Goal: Information Seeking & Learning: Learn about a topic

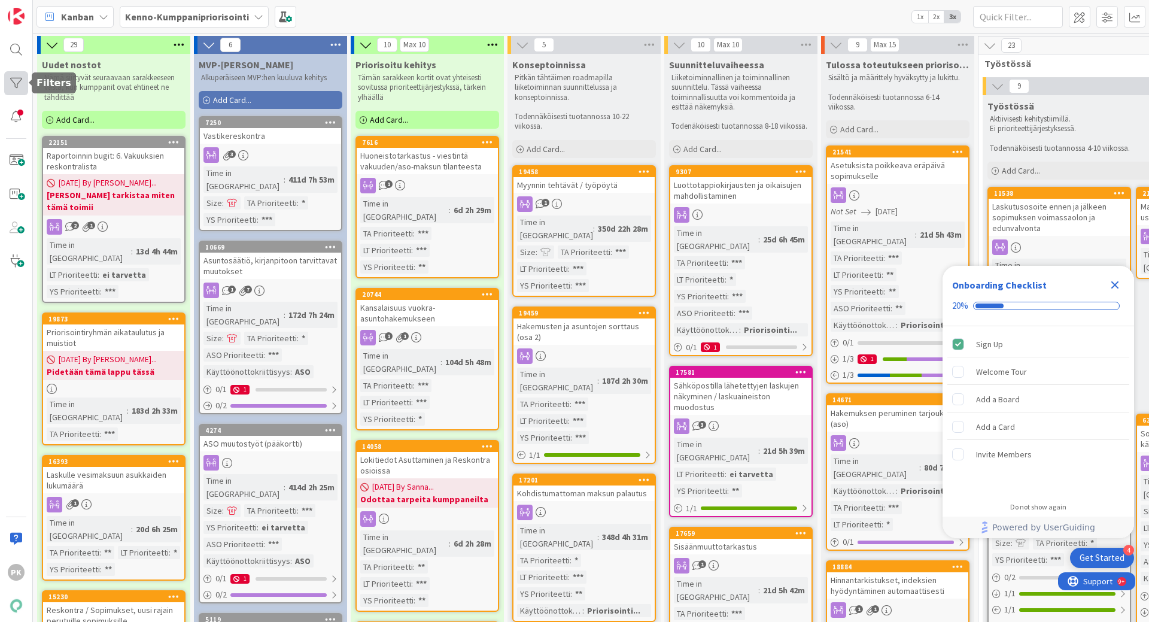
click at [17, 78] on div at bounding box center [16, 83] width 24 height 24
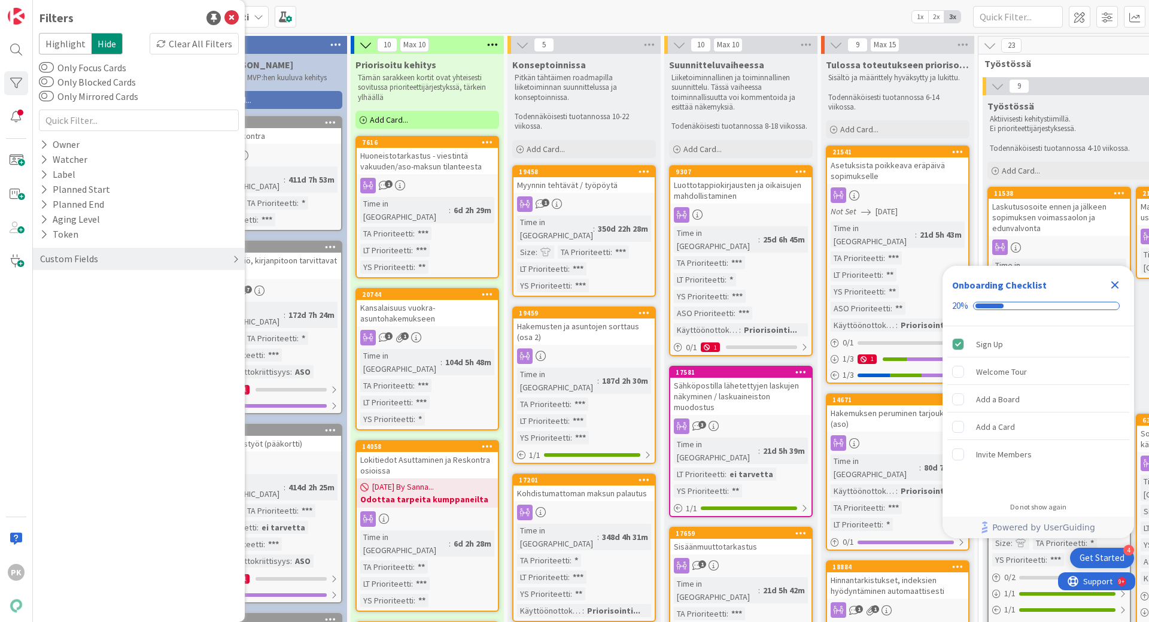
click at [92, 256] on div "Custom Fields" at bounding box center [69, 258] width 60 height 15
click at [1114, 282] on icon "Close Checklist" at bounding box center [1115, 285] width 14 height 14
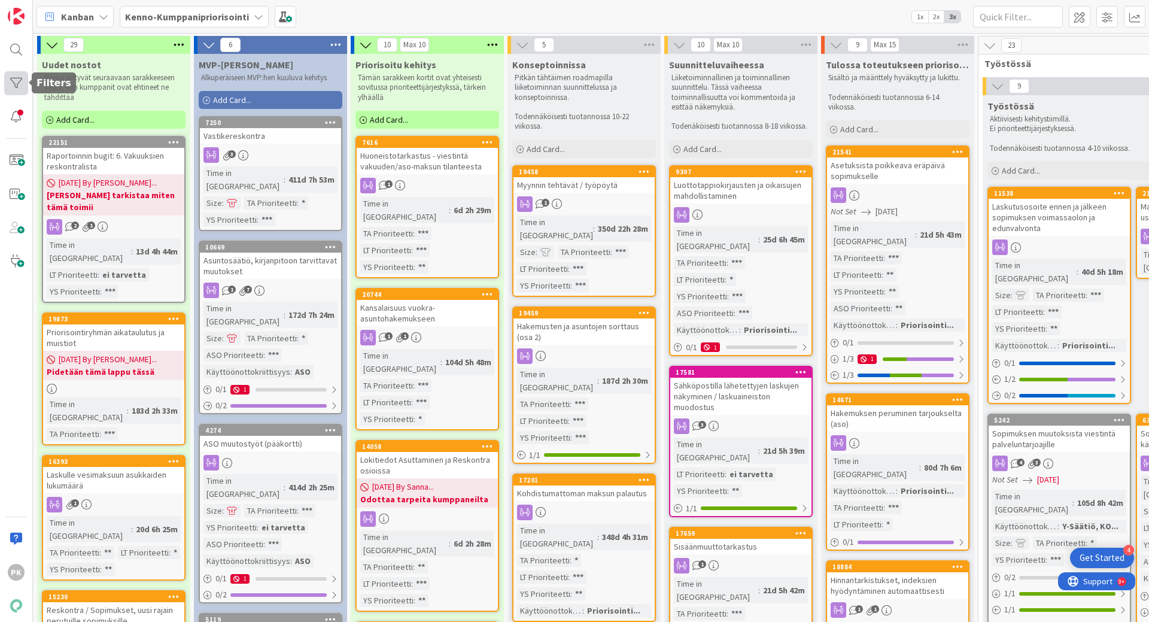
click at [17, 81] on div at bounding box center [16, 83] width 24 height 24
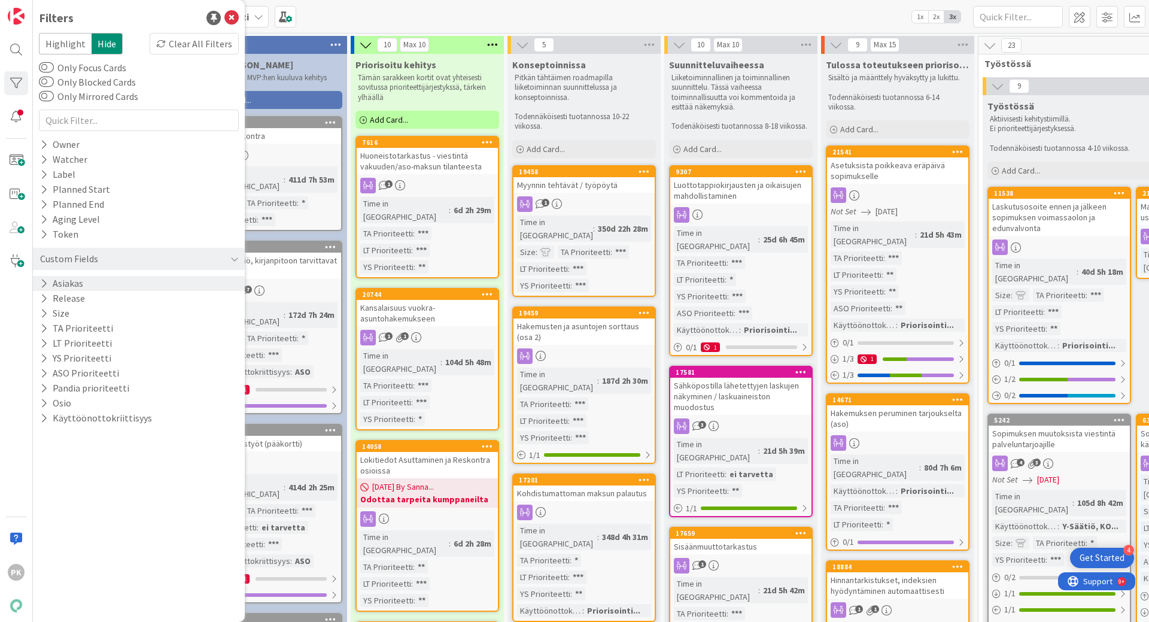
click at [98, 280] on div "Asiakas" at bounding box center [139, 283] width 212 height 15
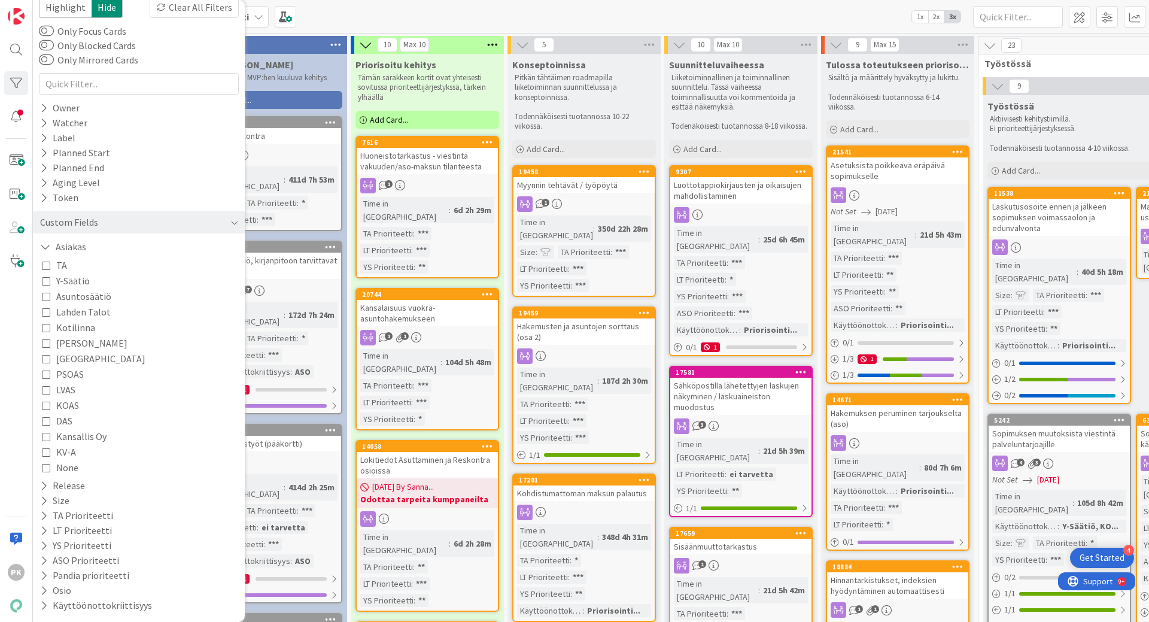
click at [732, 204] on link "9307 Luottotappiokirjausten ja oikaisujen mahdollistaminen Time in Column : 25d…" at bounding box center [741, 260] width 144 height 191
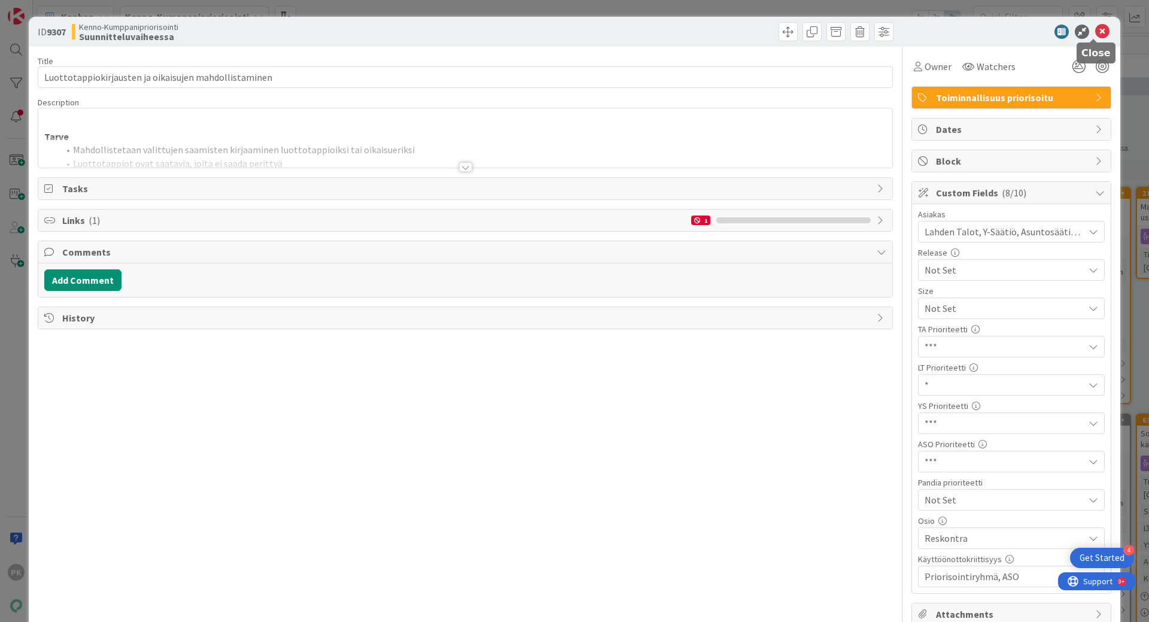
click at [1095, 37] on icon at bounding box center [1102, 32] width 14 height 14
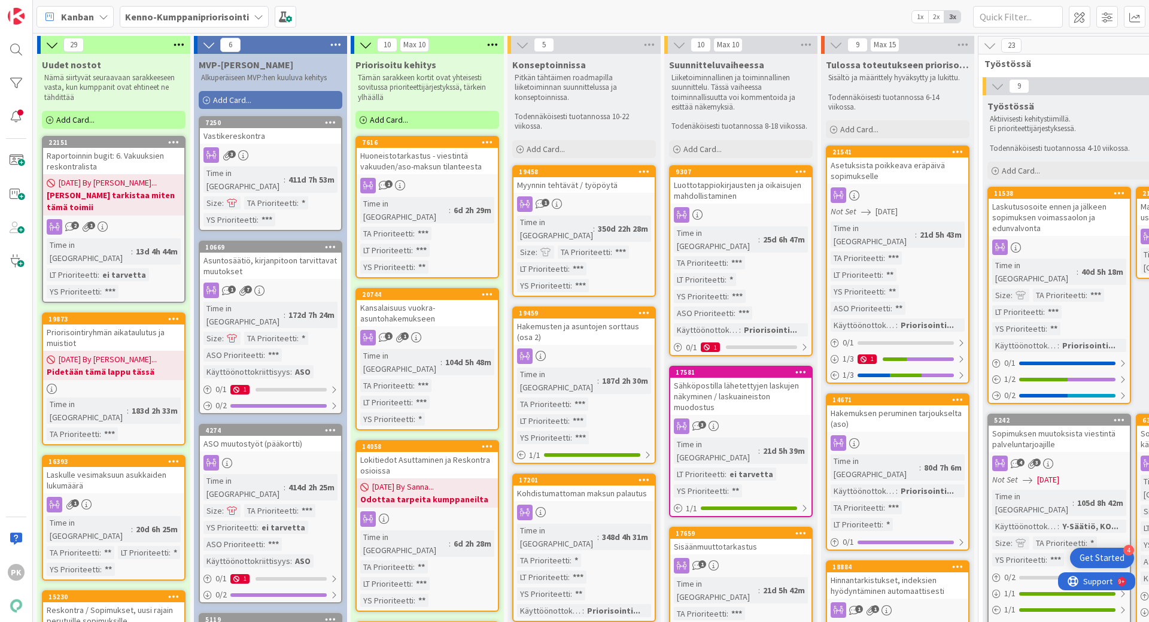
click at [753, 202] on div "Luottotappiokirjausten ja oikaisujen mahdollistaminen" at bounding box center [740, 190] width 141 height 26
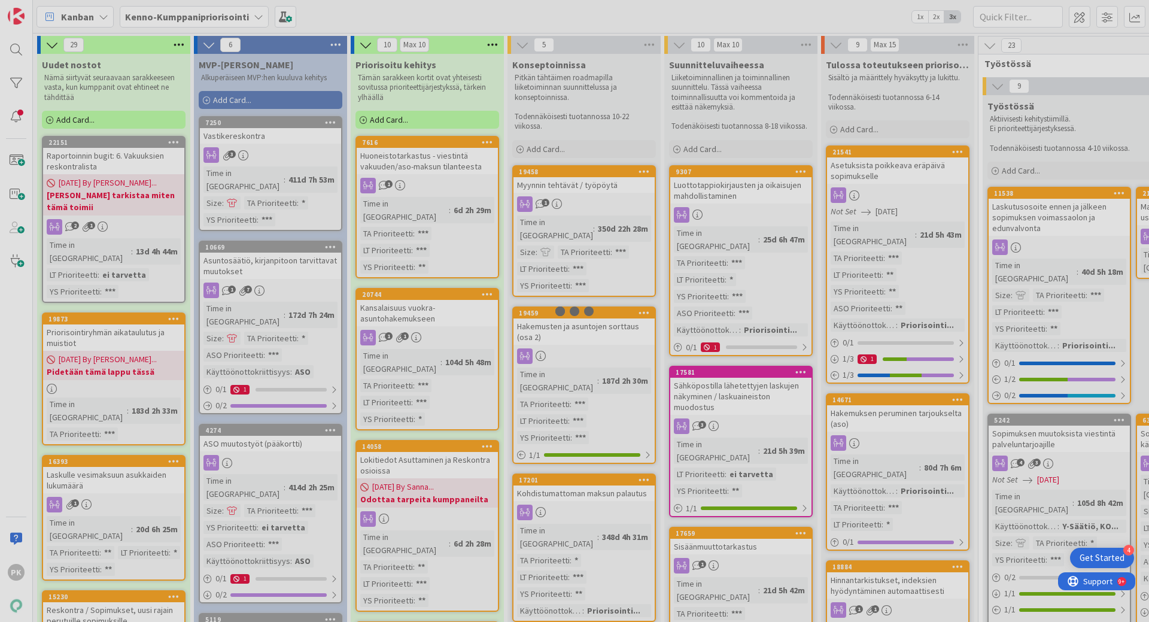
click at [753, 202] on div at bounding box center [574, 311] width 1149 height 622
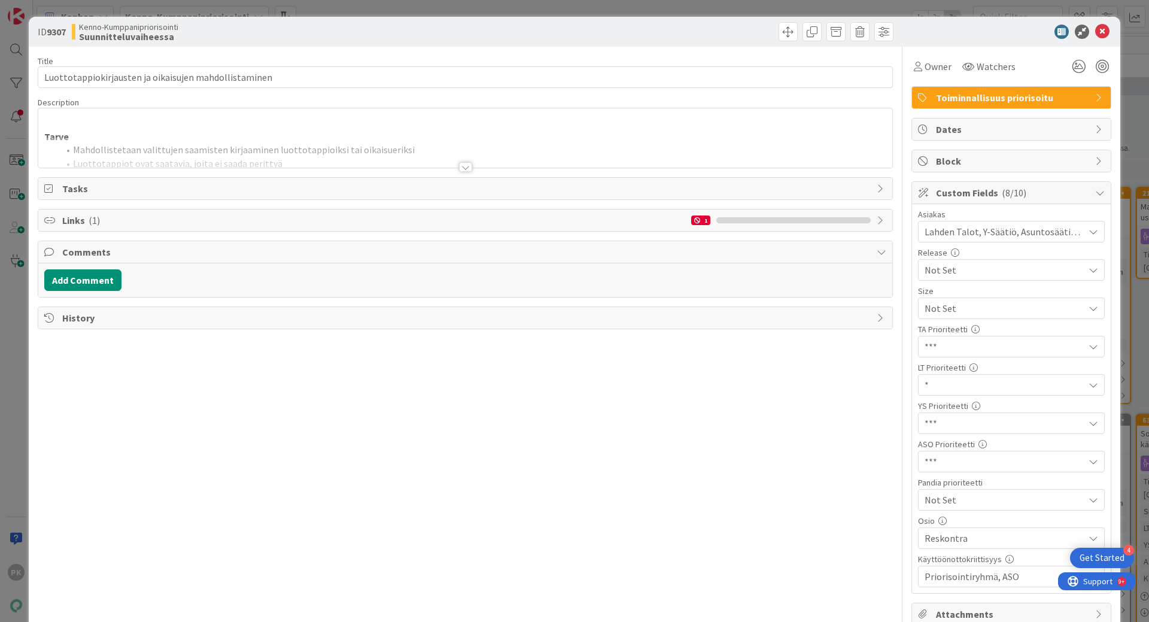
click at [463, 166] on div at bounding box center [465, 167] width 13 height 10
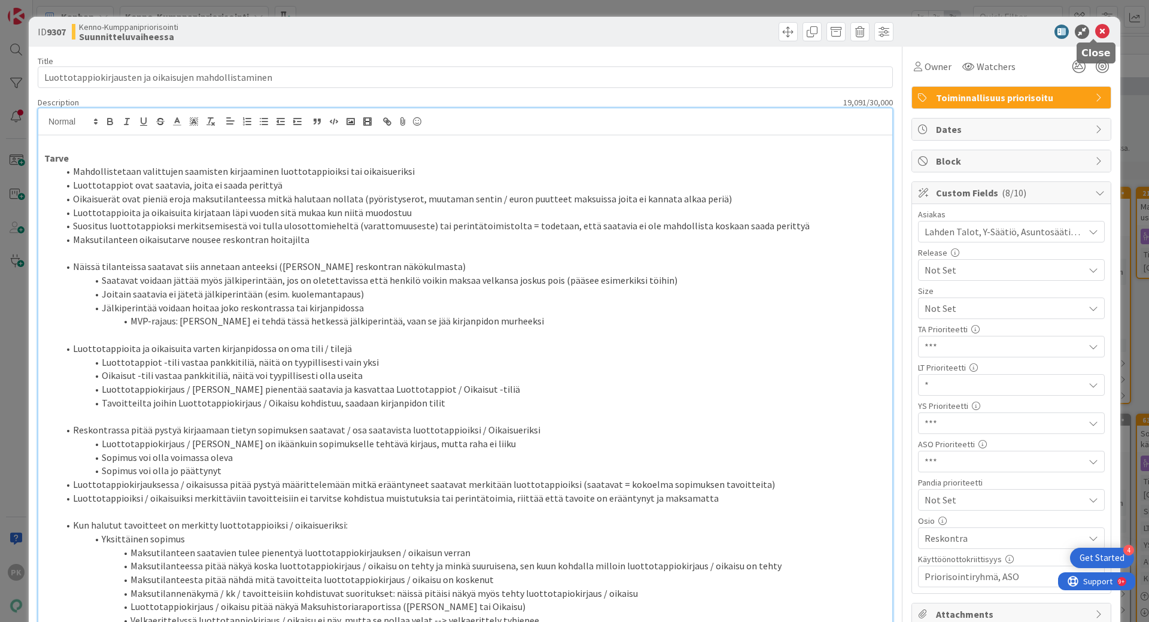
click at [1095, 28] on icon at bounding box center [1102, 32] width 14 height 14
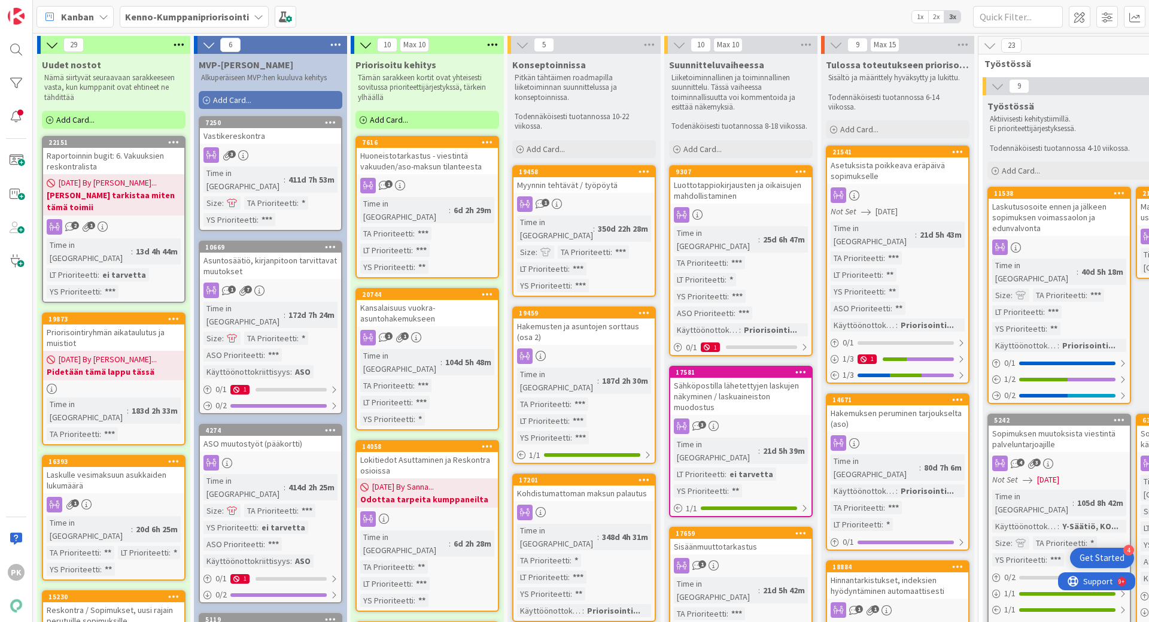
click at [444, 452] on div "Lokitiedot Asuttaminen ja Reskontra osioissa" at bounding box center [427, 465] width 141 height 26
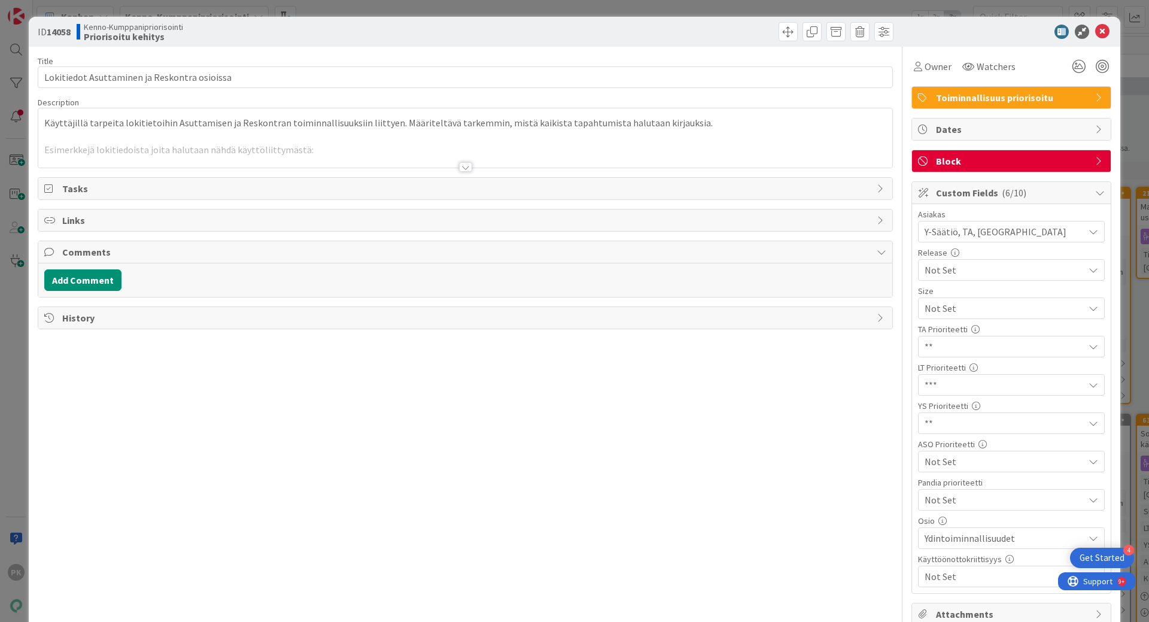
click at [459, 171] on div at bounding box center [465, 167] width 13 height 10
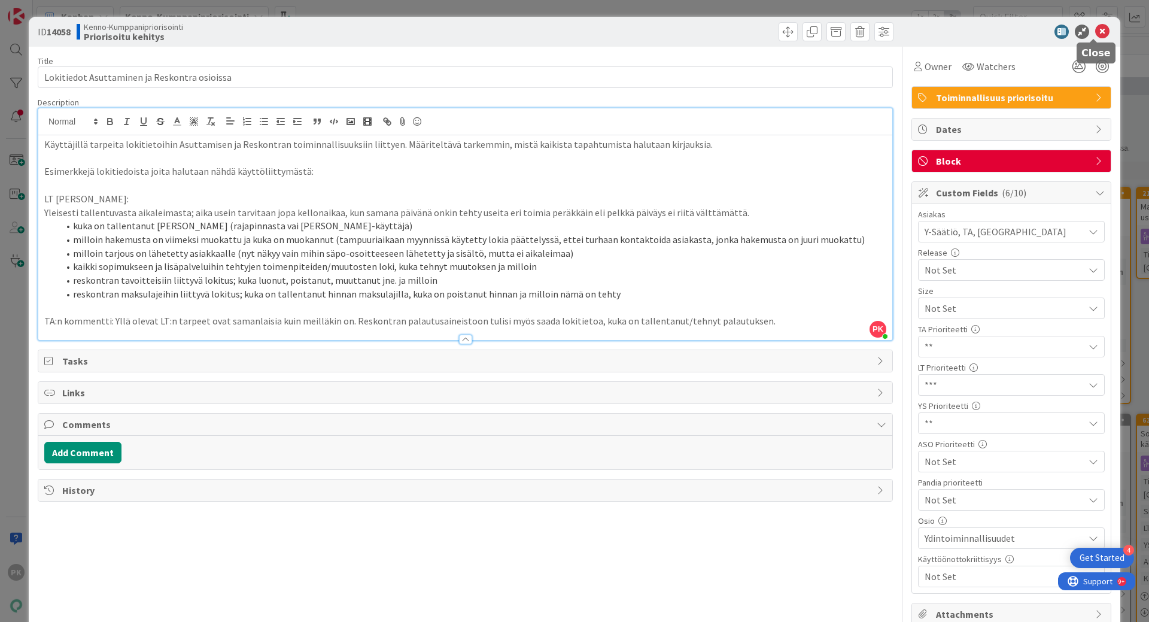
click at [1095, 30] on icon at bounding box center [1102, 32] width 14 height 14
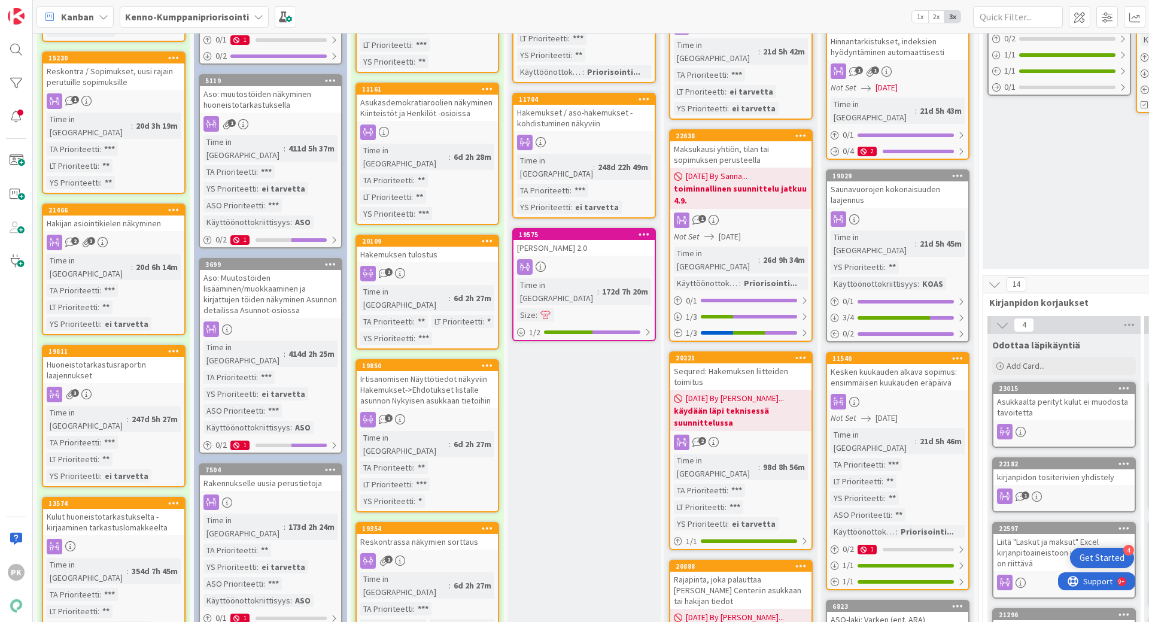
scroll to position [598, 0]
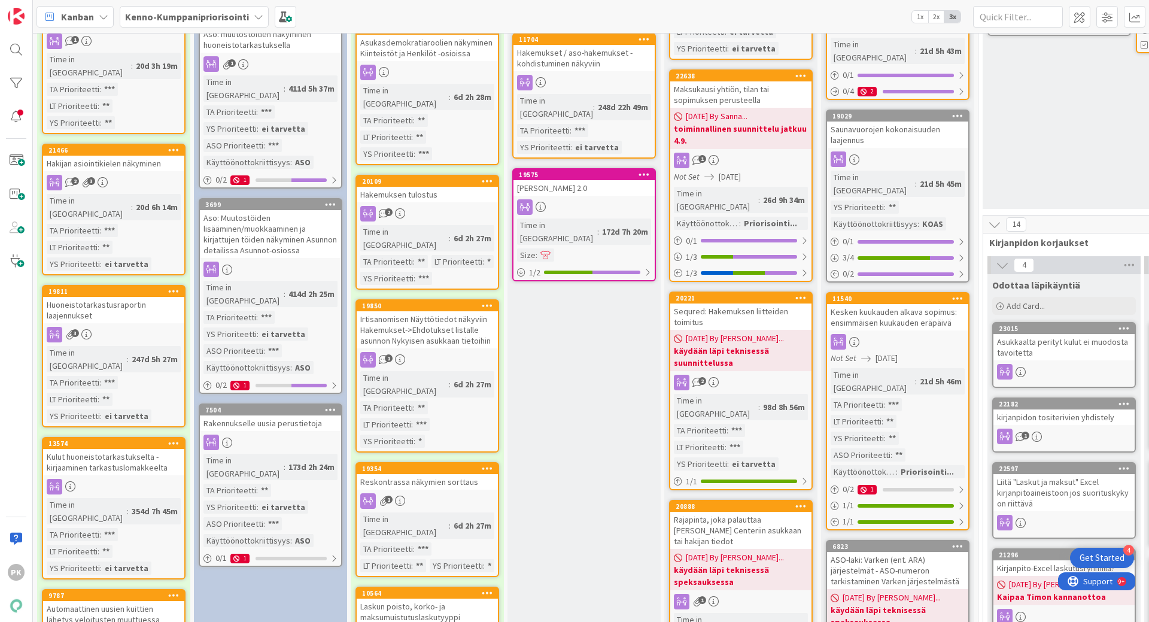
click at [291, 434] on div at bounding box center [270, 442] width 141 height 16
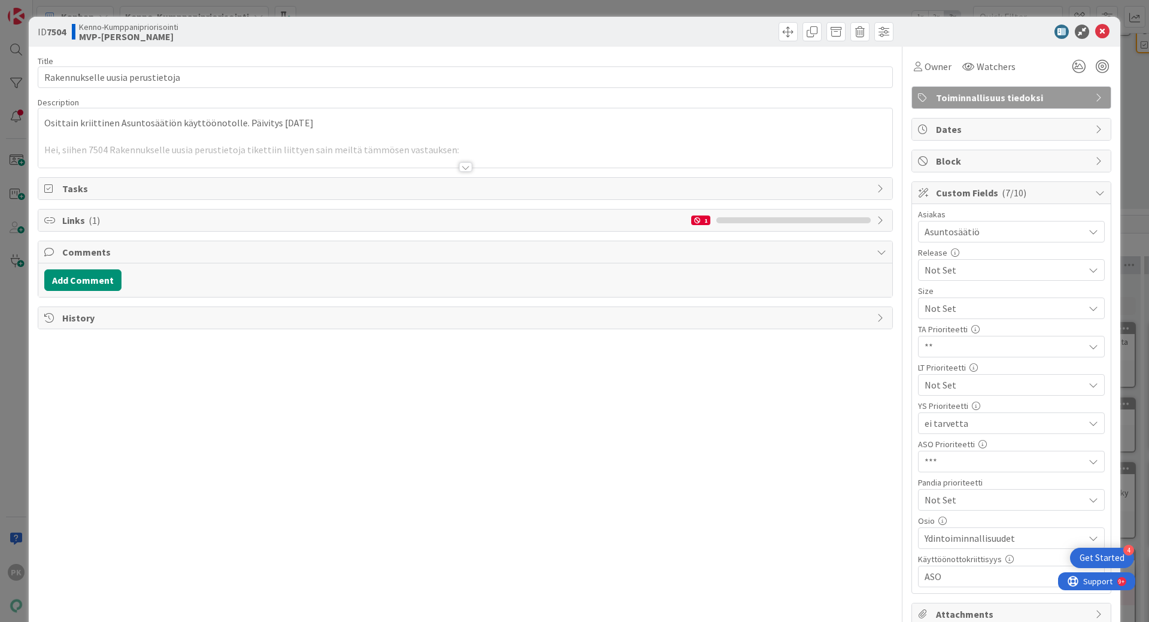
click at [461, 168] on div at bounding box center [465, 167] width 13 height 10
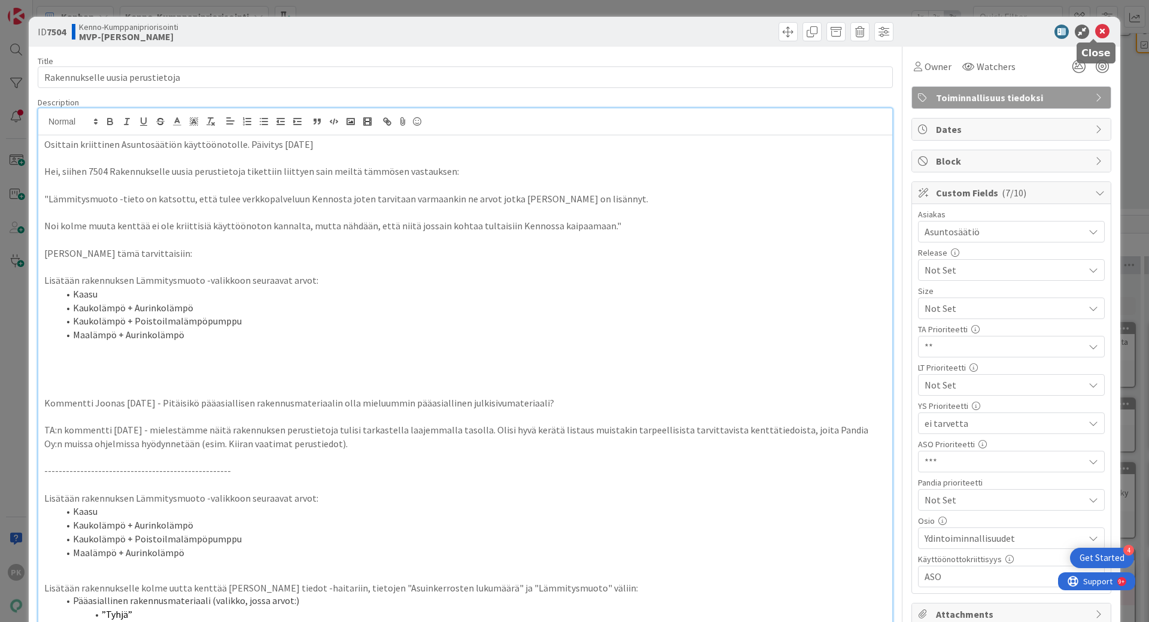
click at [1095, 29] on icon at bounding box center [1102, 32] width 14 height 14
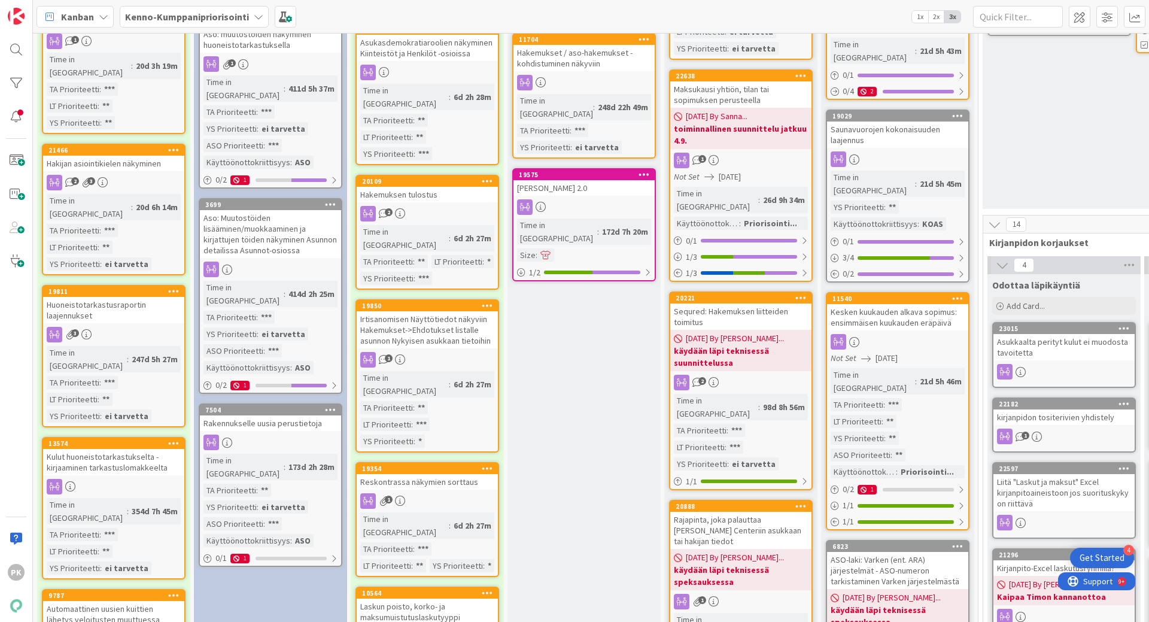
click at [298, 290] on div "Time in Column : 414d 2h 25m TA Prioriteetti : *** YS Prioriteetti : ei tarvett…" at bounding box center [270, 327] width 134 height 93
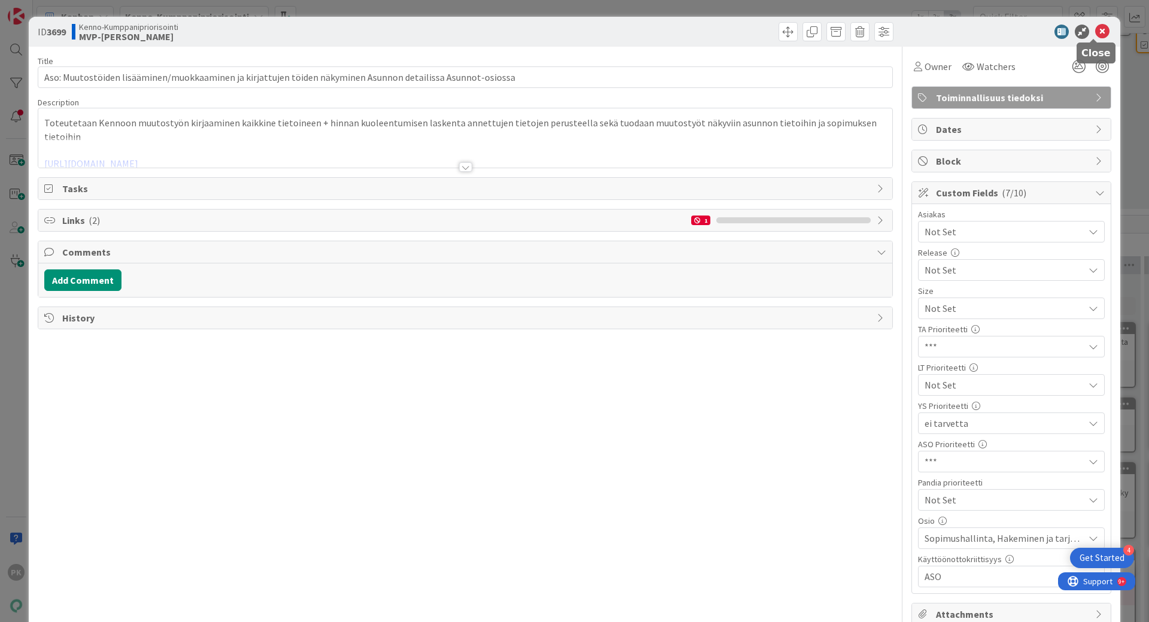
click at [1095, 28] on icon at bounding box center [1102, 32] width 14 height 14
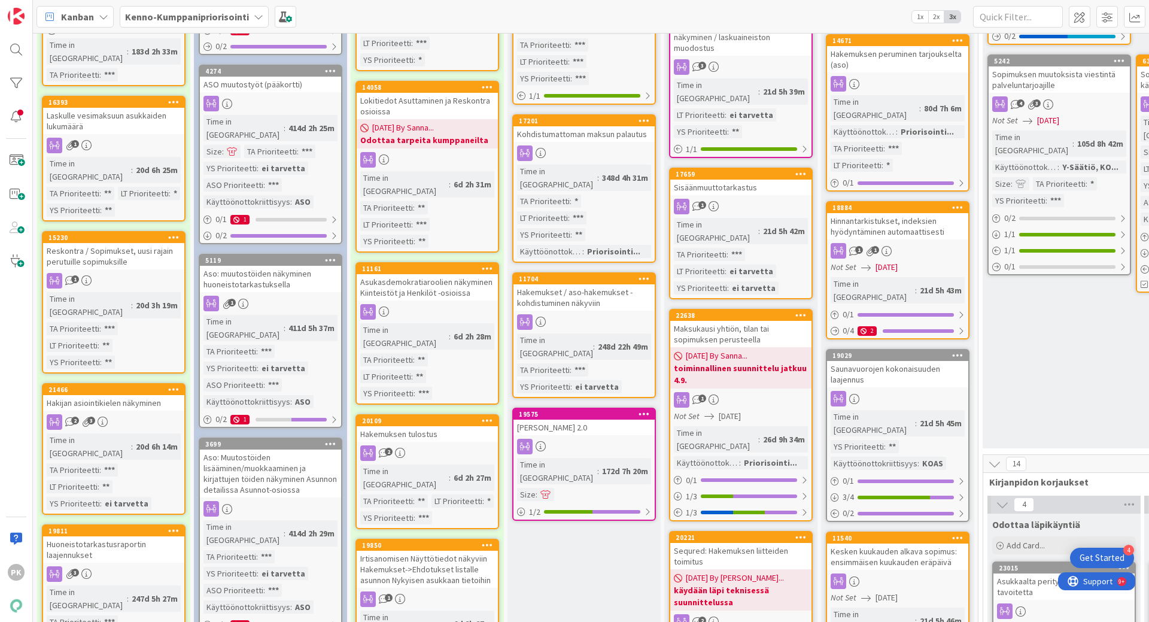
click at [256, 296] on div "1" at bounding box center [270, 304] width 141 height 16
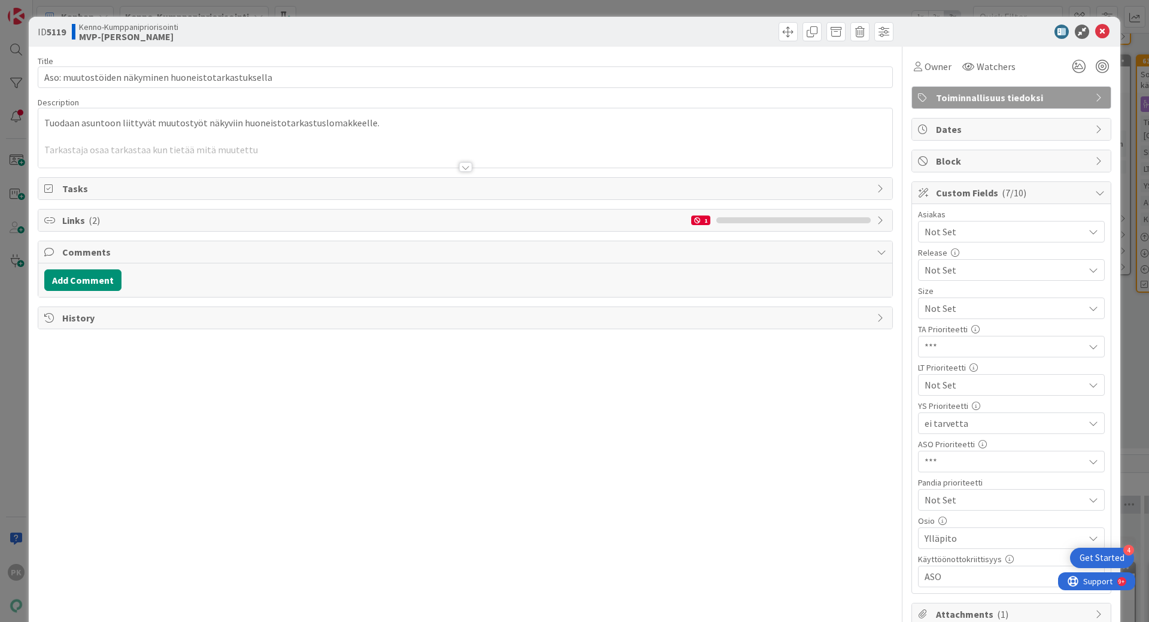
click at [459, 168] on div at bounding box center [465, 167] width 13 height 10
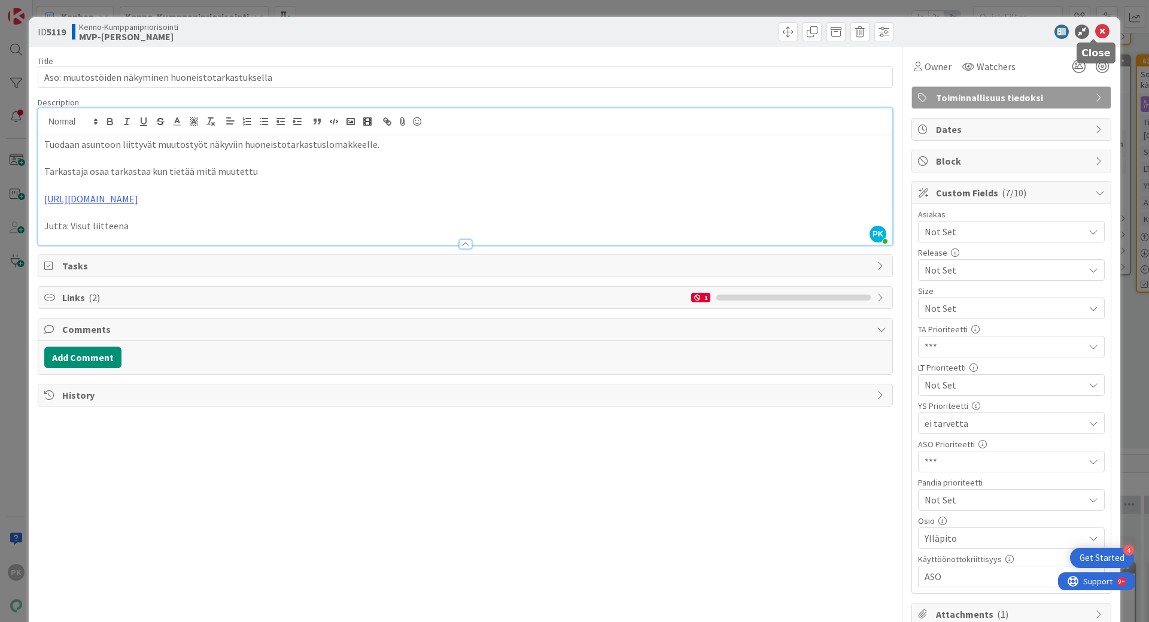
click at [1095, 27] on icon at bounding box center [1102, 32] width 14 height 14
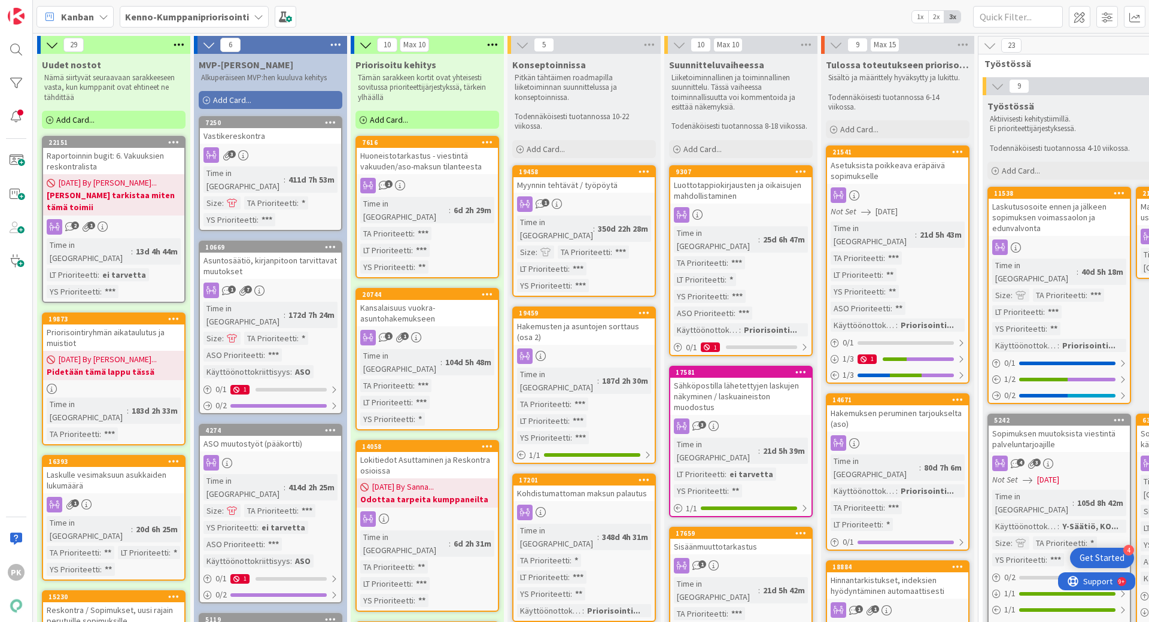
click at [257, 17] on icon at bounding box center [259, 17] width 10 height 10
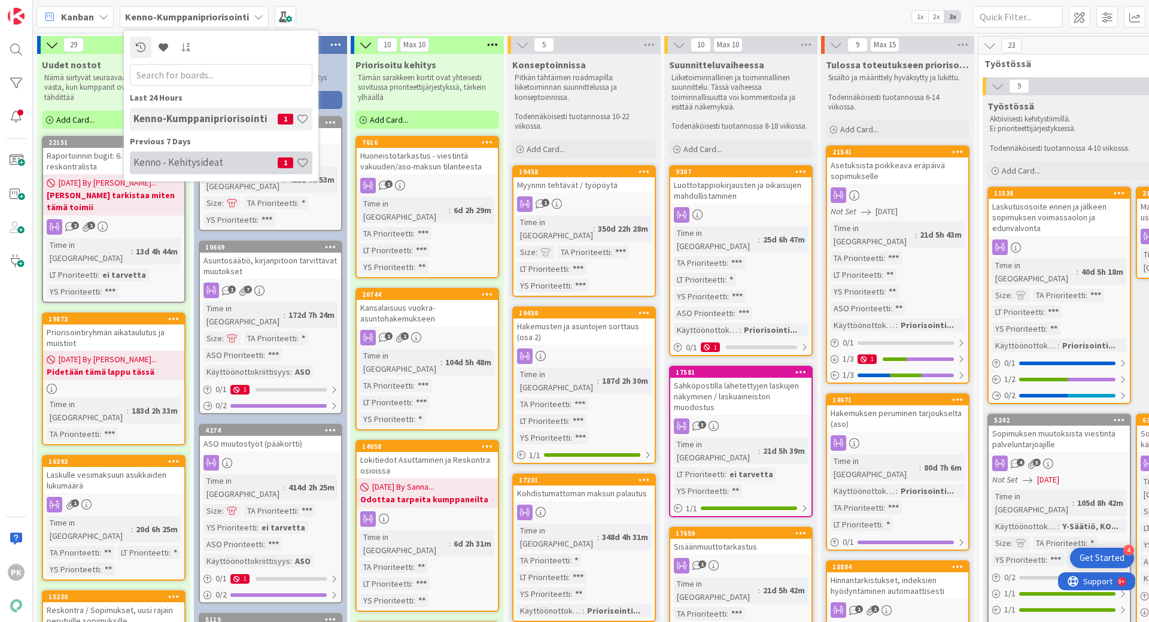
click at [194, 161] on h4 "Kenno - Kehitysideat" at bounding box center [205, 162] width 144 height 12
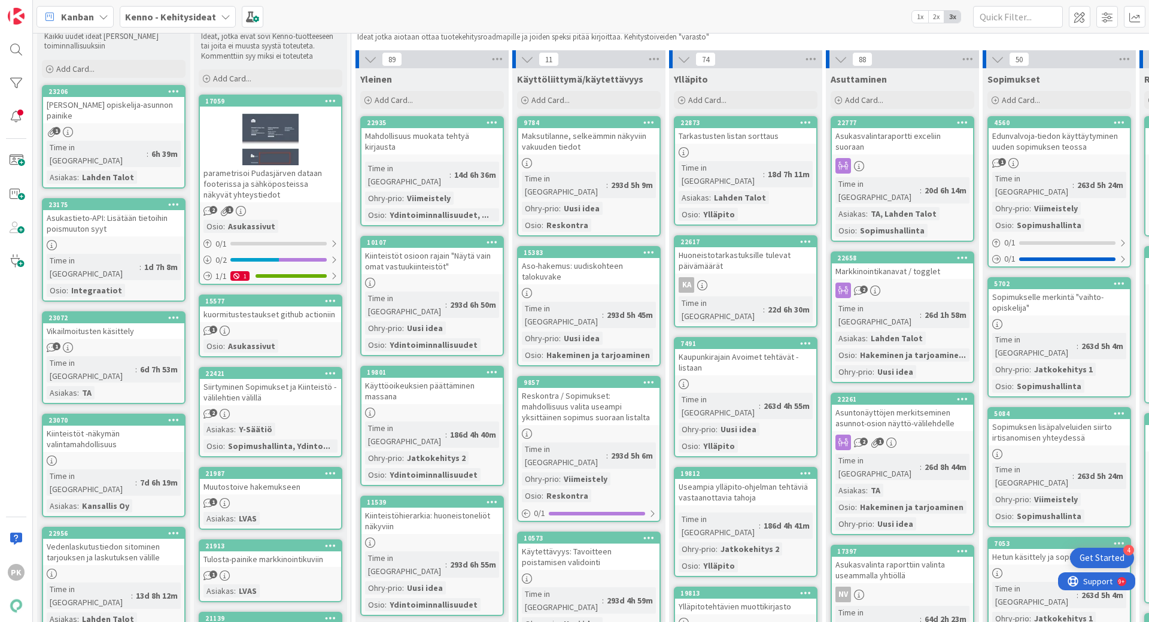
scroll to position [60, 0]
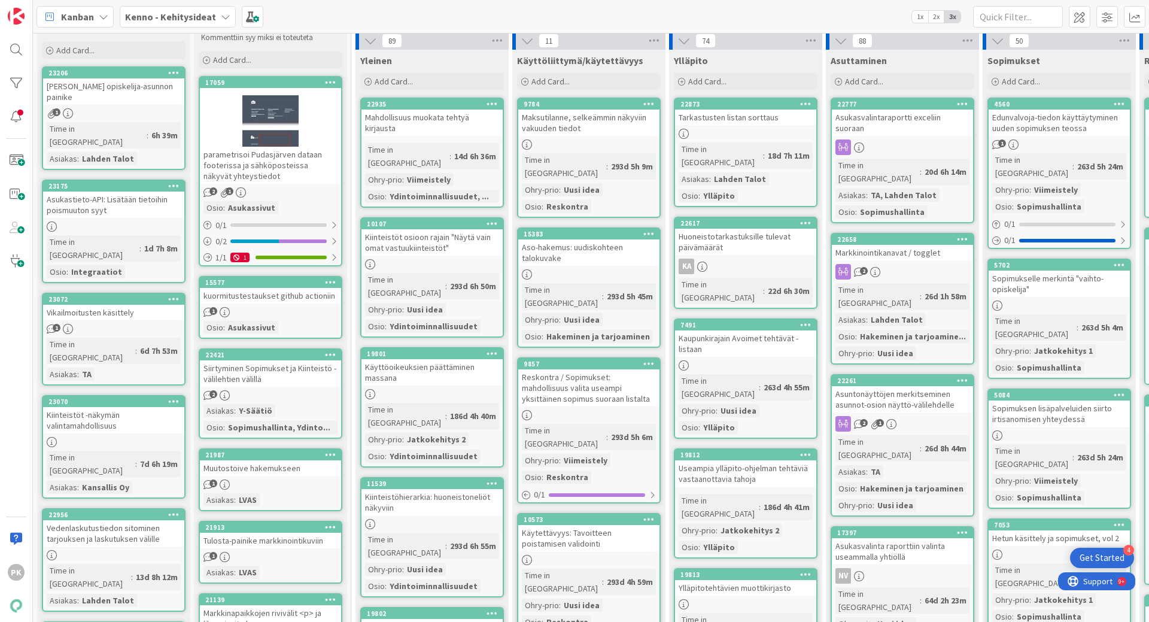
click at [127, 191] on div "Asukastieto-API: Lisätään tietoihin poismuuton syyt" at bounding box center [113, 204] width 141 height 26
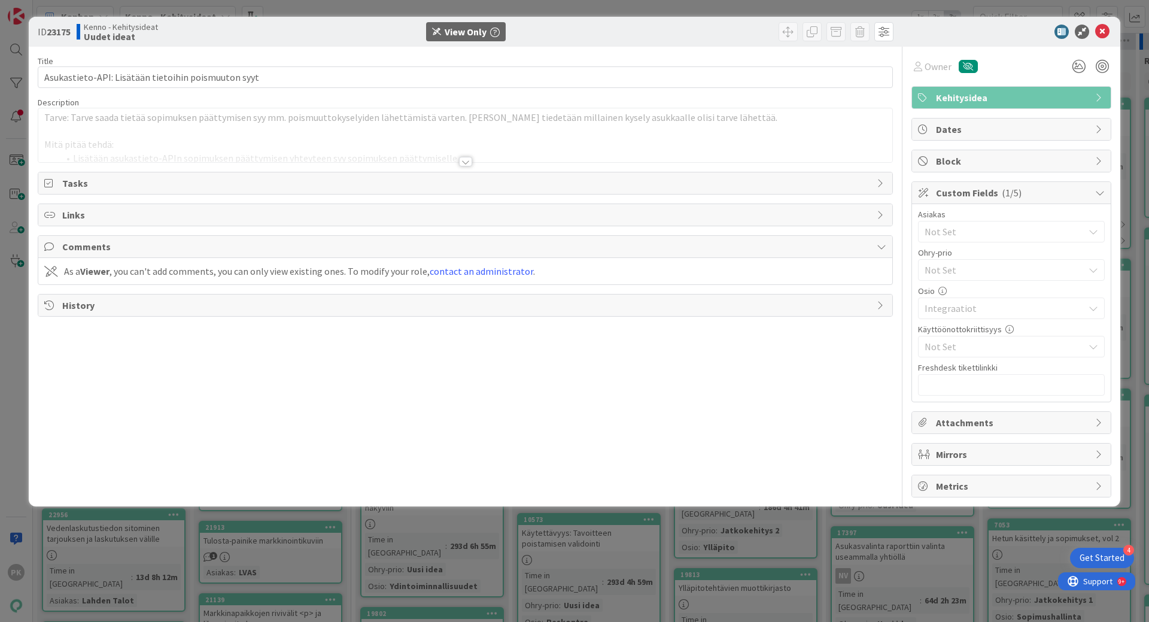
click at [468, 161] on div at bounding box center [465, 162] width 13 height 10
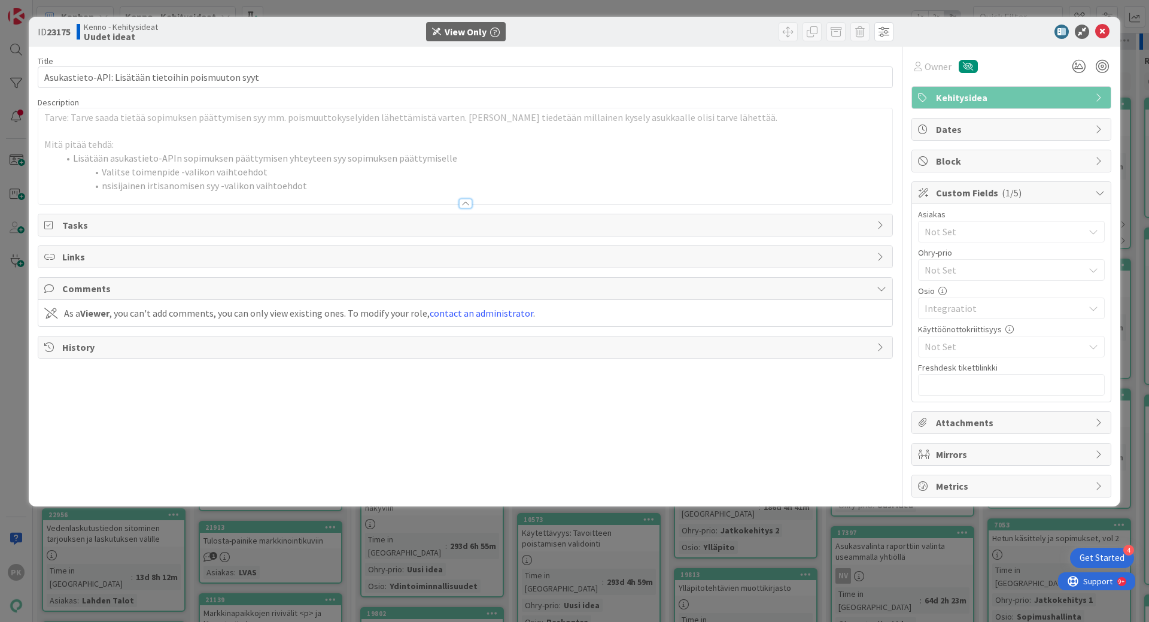
click at [108, 289] on span "Comments" at bounding box center [466, 288] width 808 height 14
click at [155, 315] on div "As a Viewer , you can't add comments, you can only view existing ones. To modif…" at bounding box center [299, 313] width 471 height 14
click at [1100, 29] on icon at bounding box center [1102, 32] width 14 height 14
